Goal: Find specific page/section: Find specific page/section

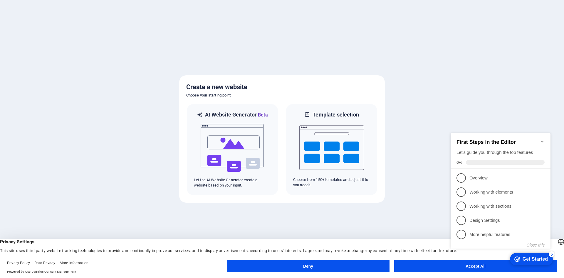
click div "checkmark Get Started 5 First Steps in the Editor Let's guide you through the t…"
click at [543, 140] on icon "Minimize checklist" at bounding box center [542, 141] width 5 height 5
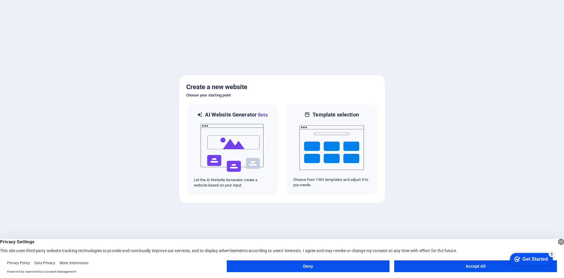
click at [475, 262] on button "Accept All" at bounding box center [475, 266] width 163 height 12
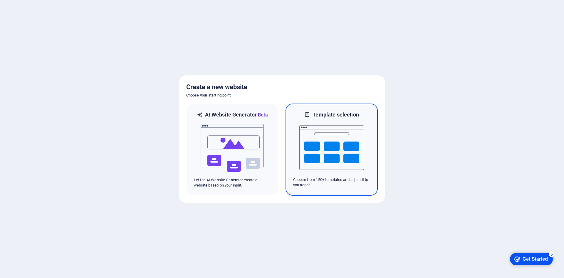
click at [334, 140] on img at bounding box center [331, 147] width 65 height 59
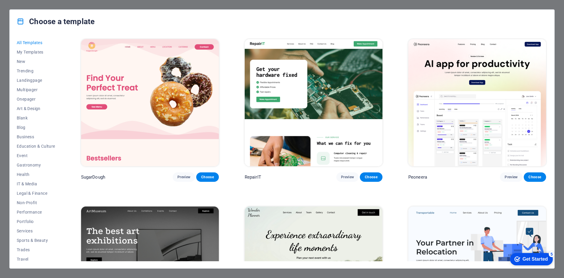
click at [14, 78] on div "All Templates My Templates New Trending Landingpage Multipager Onepager Art & D…" at bounding box center [282, 150] width 545 height 235
click at [17, 80] on span "Landingpage" at bounding box center [36, 80] width 38 height 5
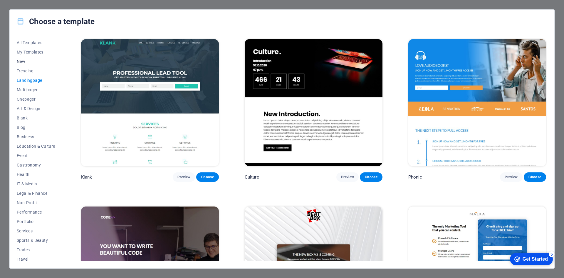
click at [22, 62] on span "New" at bounding box center [36, 61] width 38 height 5
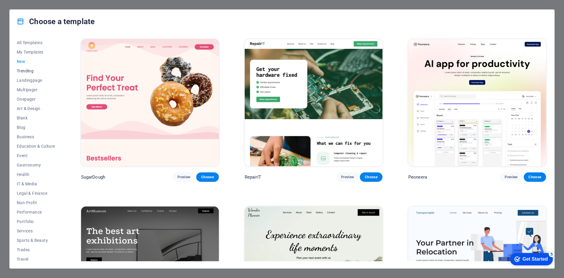
click at [23, 72] on span "Trending" at bounding box center [36, 70] width 38 height 5
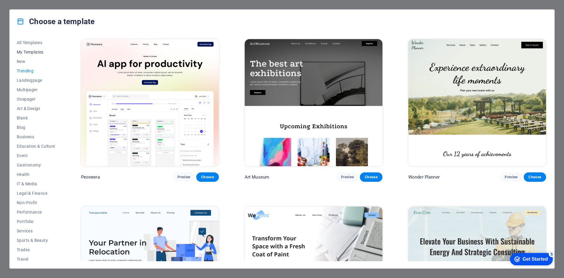
click at [29, 53] on span "My Templates" at bounding box center [36, 52] width 38 height 5
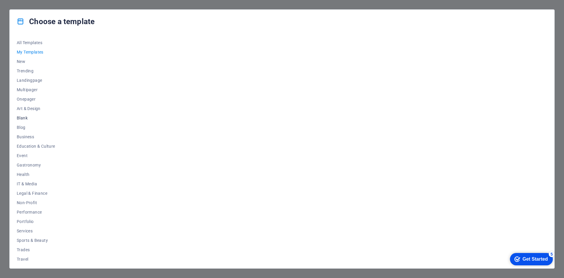
click at [26, 114] on button "Blank" at bounding box center [36, 117] width 38 height 9
click at [27, 128] on span "Blog" at bounding box center [36, 127] width 38 height 5
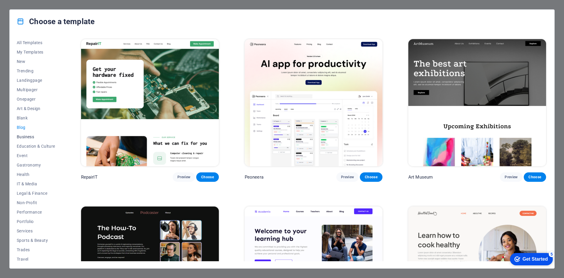
click at [27, 136] on span "Business" at bounding box center [36, 136] width 38 height 5
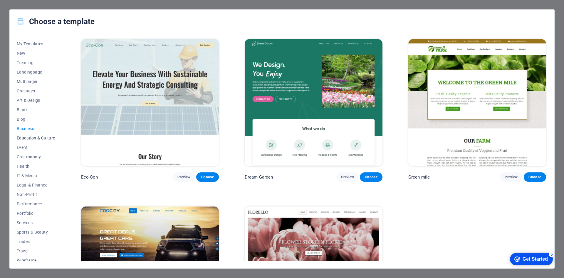
scroll to position [12, 0]
click at [25, 189] on span "Non-Profit" at bounding box center [36, 190] width 38 height 5
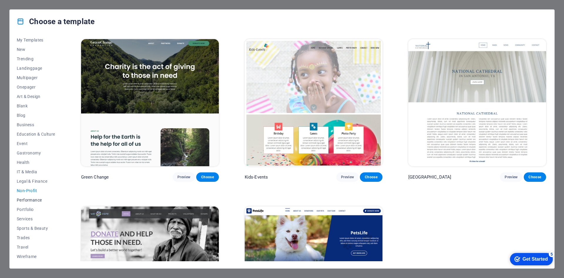
click at [27, 200] on span "Performance" at bounding box center [36, 199] width 38 height 5
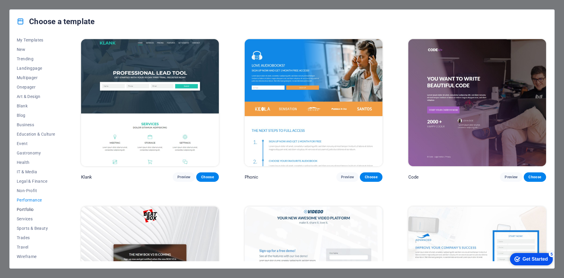
click at [26, 210] on span "Portfolio" at bounding box center [36, 209] width 38 height 5
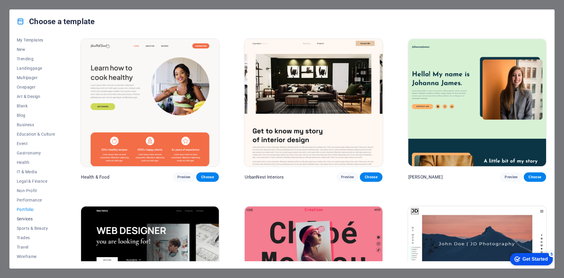
click at [27, 219] on span "Services" at bounding box center [36, 218] width 38 height 5
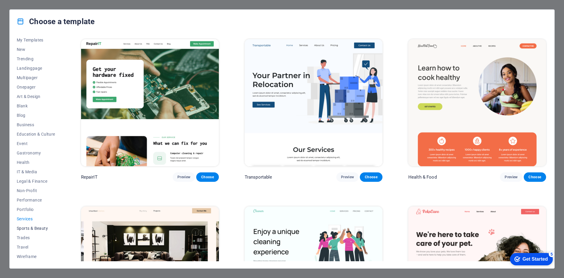
click at [26, 227] on span "Sports & Beauty" at bounding box center [36, 228] width 38 height 5
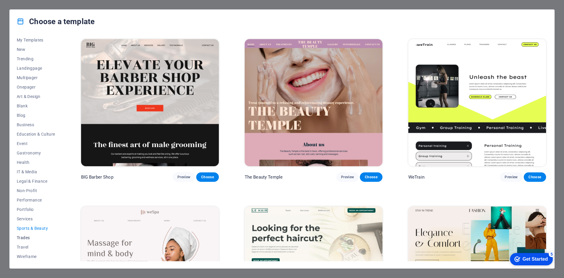
click at [28, 240] on button "Trades" at bounding box center [36, 237] width 38 height 9
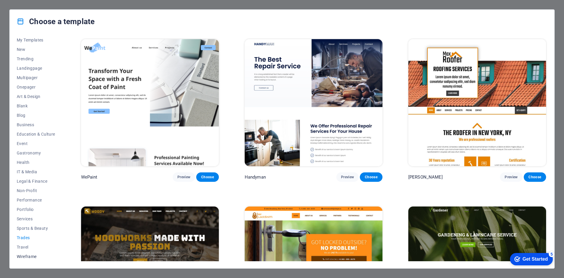
click at [28, 256] on span "Wireframe" at bounding box center [36, 256] width 38 height 5
